Goal: Book appointment/travel/reservation

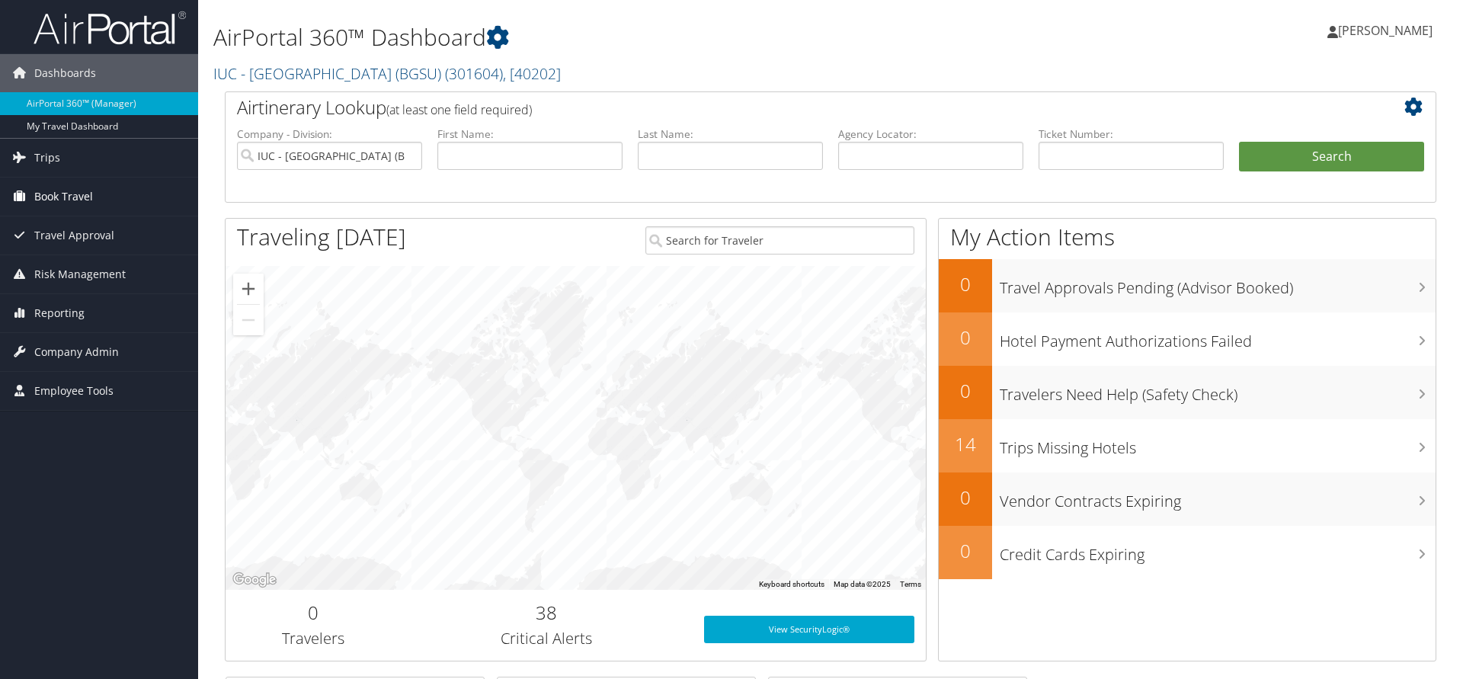
click at [56, 200] on span "Book Travel" at bounding box center [63, 197] width 59 height 38
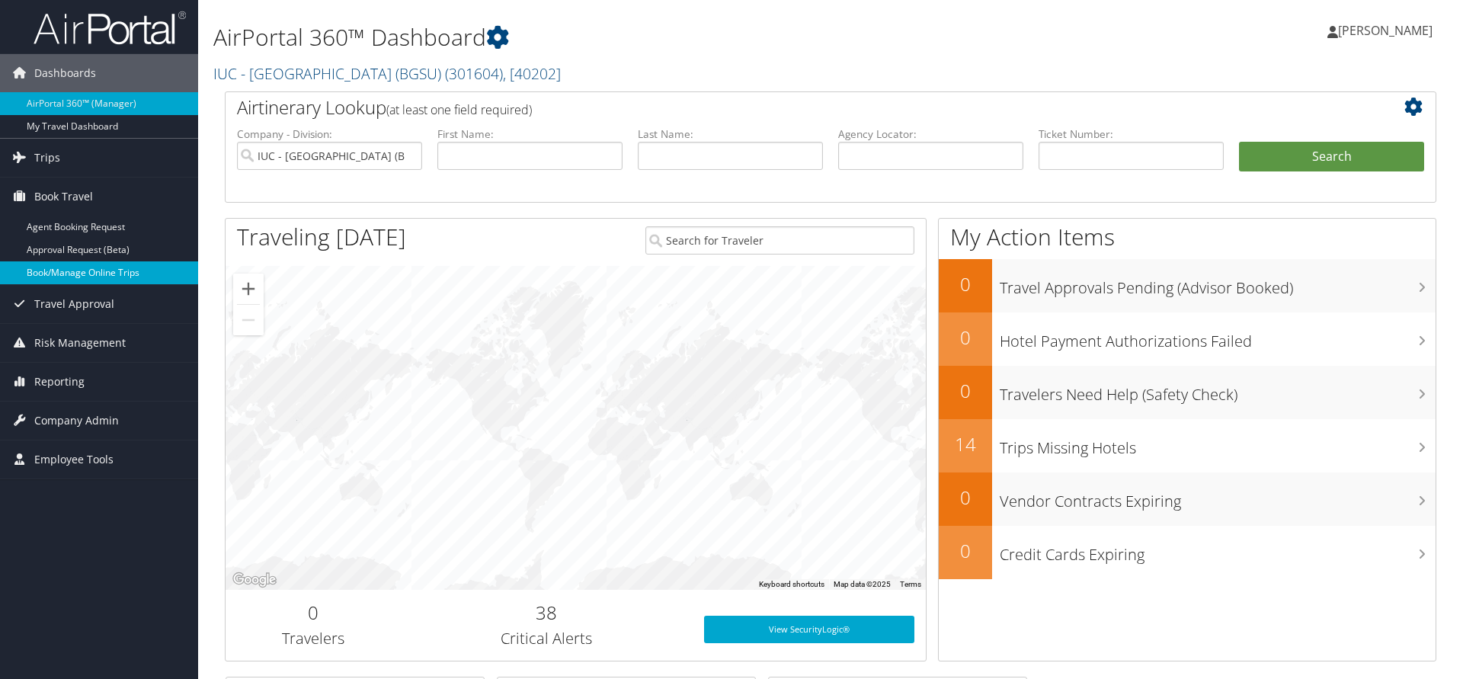
click at [94, 275] on link "Book/Manage Online Trips" at bounding box center [99, 272] width 198 height 23
click at [97, 269] on link "Book/Manage Online Trips" at bounding box center [99, 272] width 198 height 23
click at [74, 279] on link "Book/Manage Online Trips" at bounding box center [99, 272] width 198 height 23
